Goal: Information Seeking & Learning: Stay updated

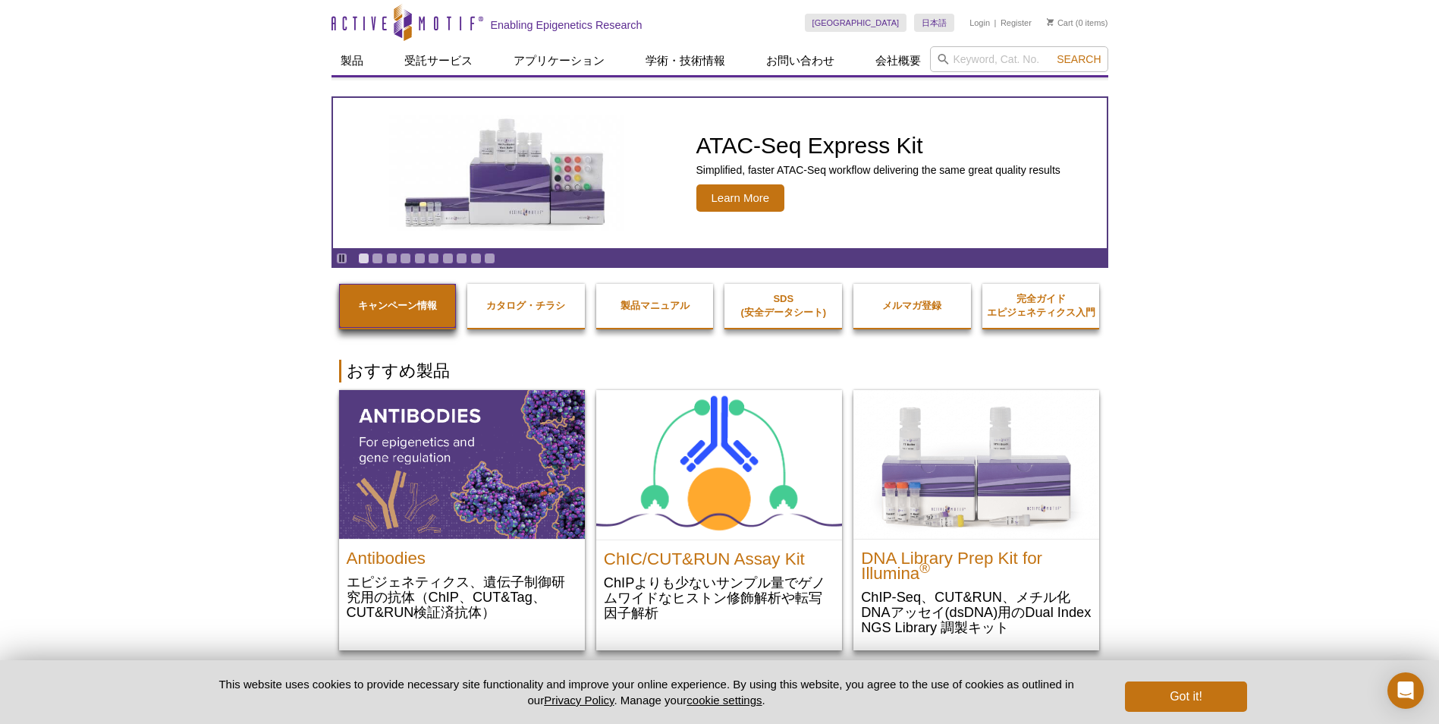
click at [409, 291] on link "キャンペーン情報" at bounding box center [398, 306] width 118 height 44
click at [416, 313] on link "キャンペーン情報" at bounding box center [398, 306] width 118 height 44
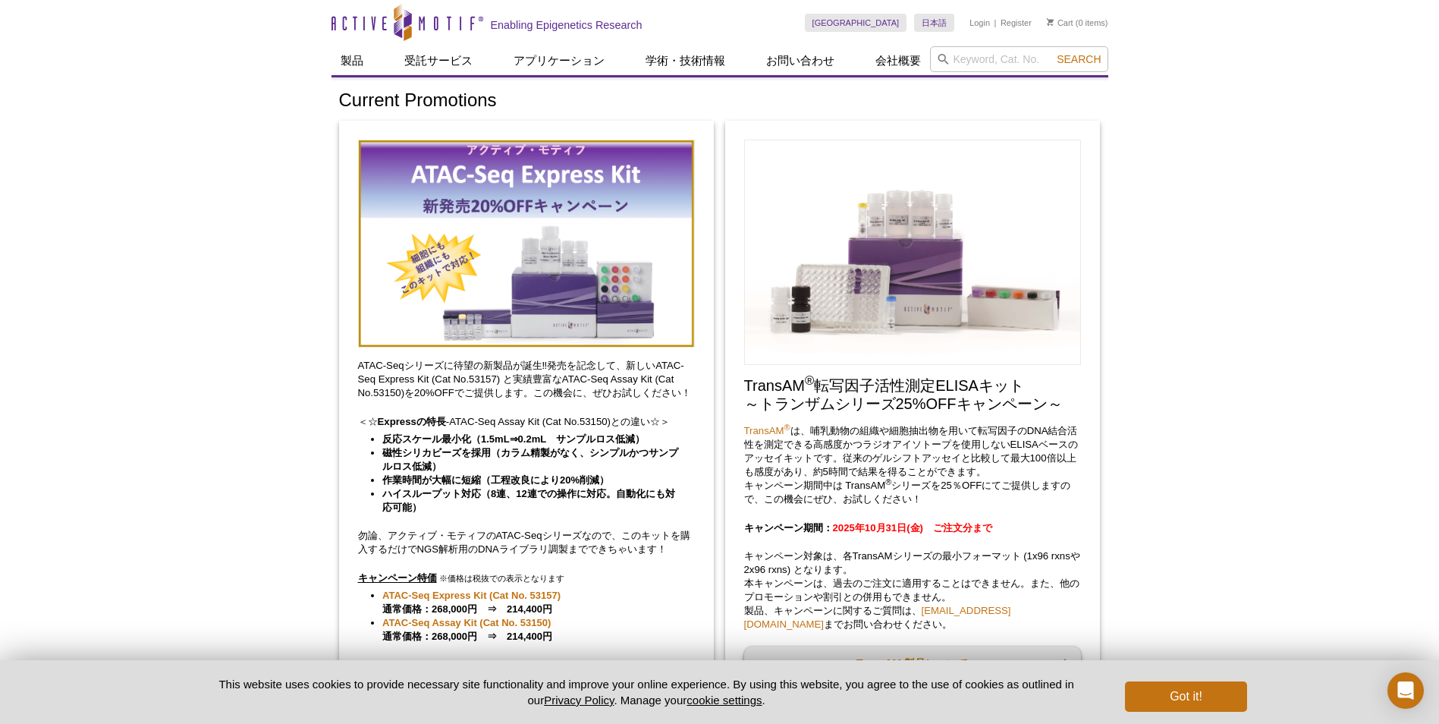
drag, startPoint x: 1366, startPoint y: 505, endPoint x: 1341, endPoint y: 502, distance: 25.9
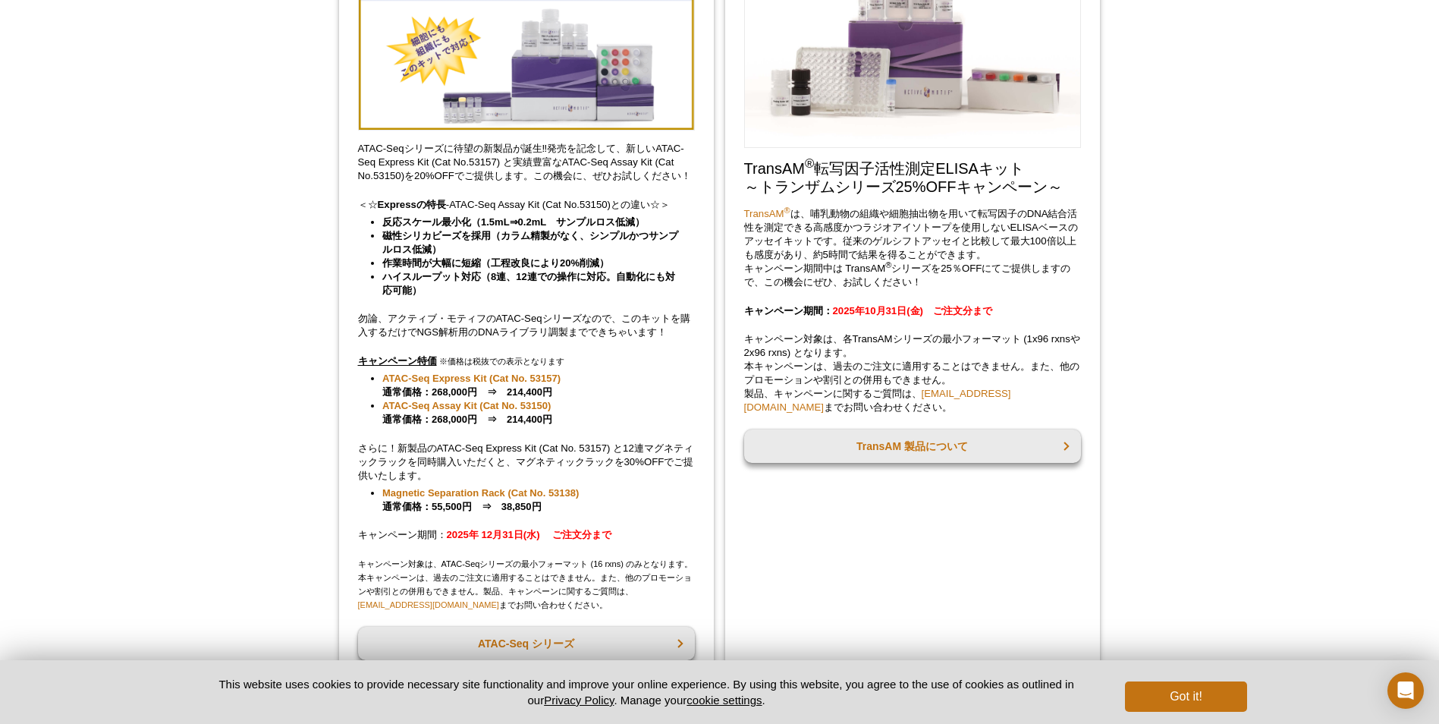
scroll to position [152, 0]
